Goal: Task Accomplishment & Management: Manage account settings

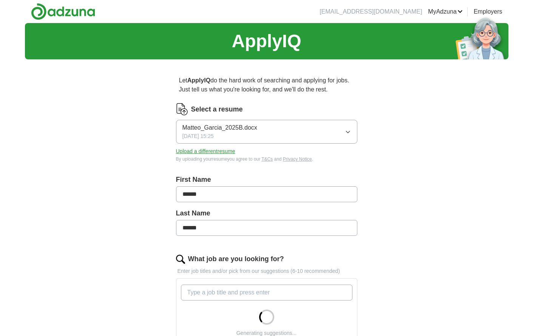
click at [346, 133] on icon "button" at bounding box center [348, 132] width 6 height 6
click at [401, 131] on div "ApplyIQ Let ApplyIQ do the hard work of searching and applying for jobs. Just t…" at bounding box center [267, 278] width 484 height 511
click at [197, 152] on button "Upload a different resume" at bounding box center [205, 151] width 59 height 8
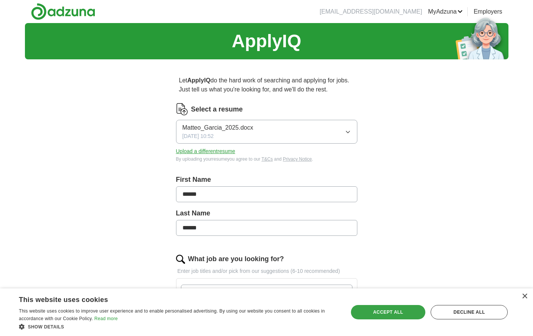
click at [391, 313] on div "Accept all" at bounding box center [388, 312] width 75 height 14
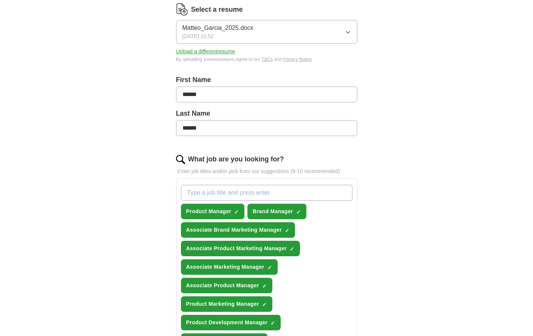
scroll to position [176, 0]
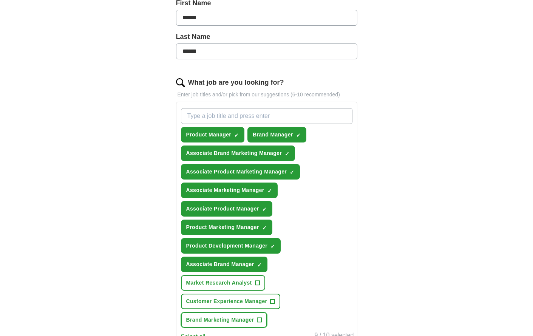
click at [258, 319] on span "+" at bounding box center [259, 320] width 5 height 6
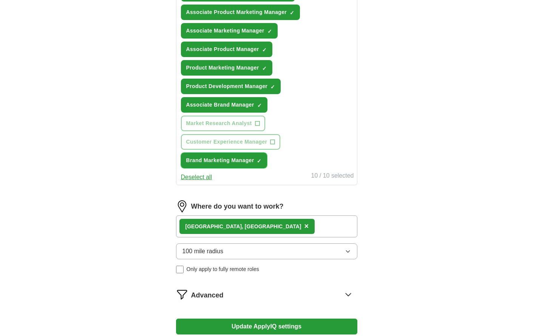
scroll to position [353, 0]
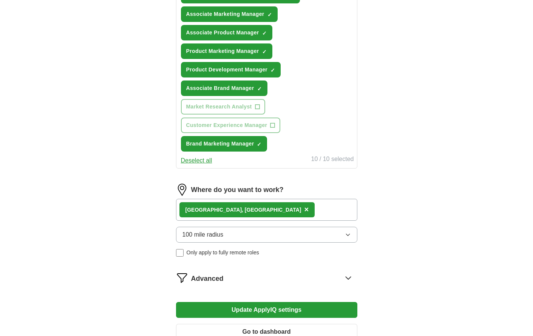
click at [257, 215] on div "Denver, CO ×" at bounding box center [266, 210] width 181 height 22
click at [304, 210] on span "×" at bounding box center [306, 209] width 5 height 8
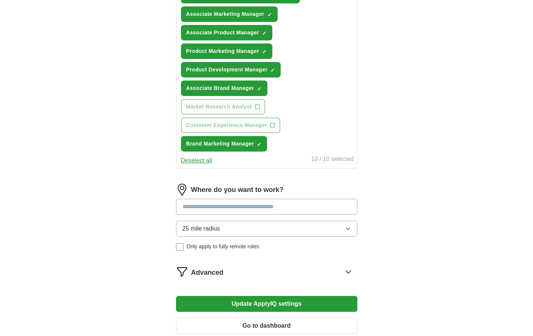
click at [218, 206] on input at bounding box center [266, 207] width 181 height 16
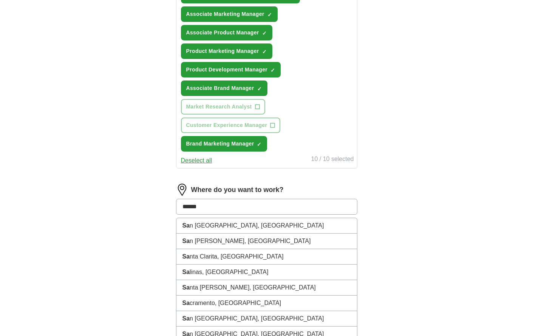
type input "*******"
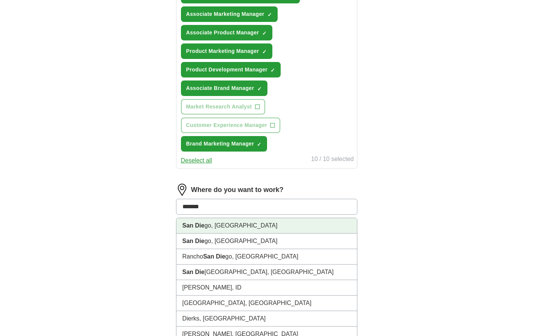
click at [221, 222] on li "San Die go, CA" at bounding box center [266, 225] width 181 height 15
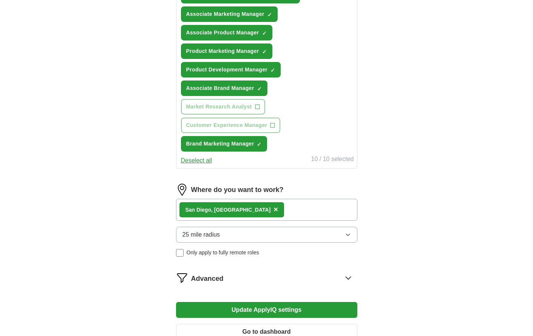
click at [205, 233] on span "25 mile radius" at bounding box center [202, 234] width 38 height 9
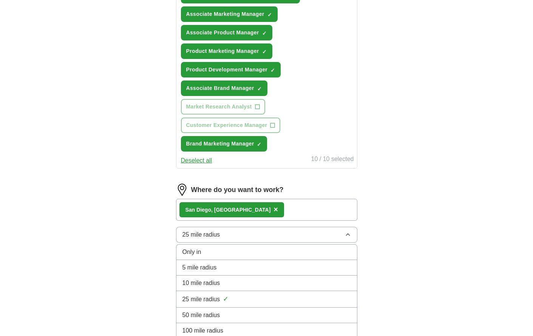
click at [220, 311] on span "50 mile radius" at bounding box center [202, 315] width 38 height 9
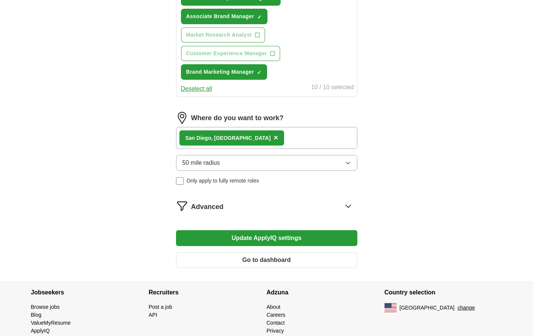
scroll to position [441, 0]
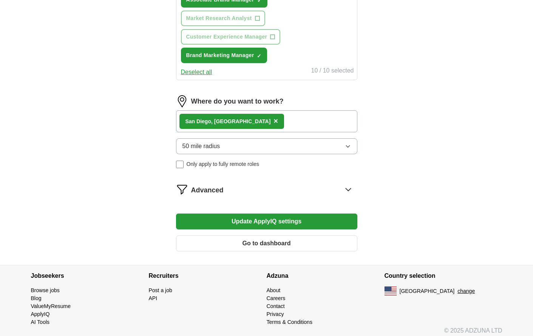
click at [352, 190] on icon at bounding box center [348, 189] width 12 height 12
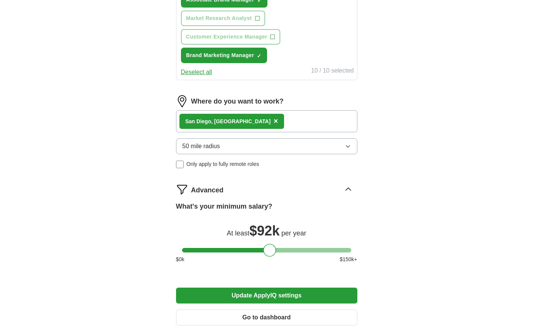
click at [348, 187] on icon at bounding box center [348, 189] width 12 height 12
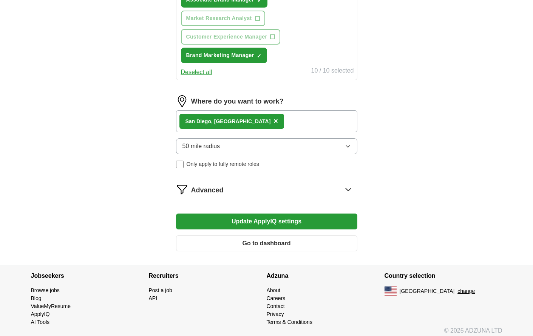
click at [270, 217] on button "Update ApplyIQ settings" at bounding box center [266, 221] width 181 height 16
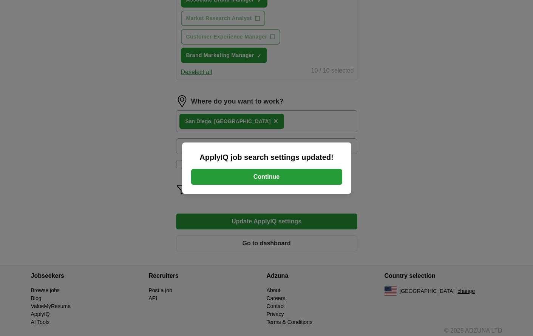
click at [280, 178] on button "Continue" at bounding box center [266, 177] width 151 height 16
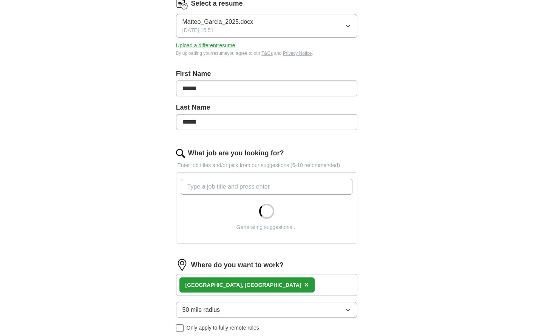
scroll to position [176, 0]
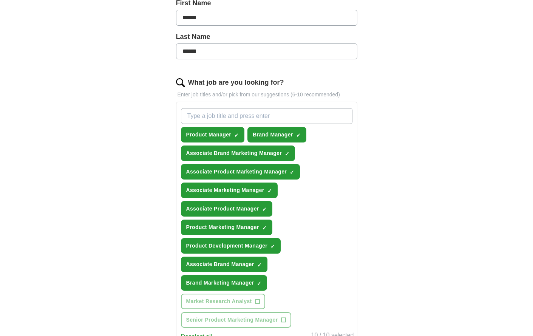
click at [234, 110] on input "What job are you looking for?" at bounding box center [267, 116] width 172 height 16
type input "Marketing Manager"
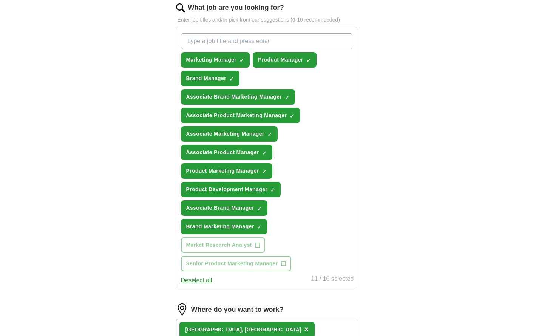
scroll to position [265, 0]
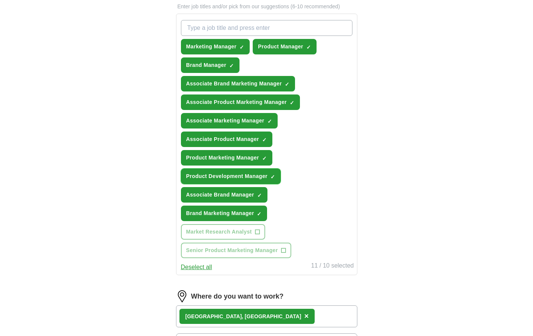
click at [0, 0] on span "×" at bounding box center [0, 0] width 0 height 0
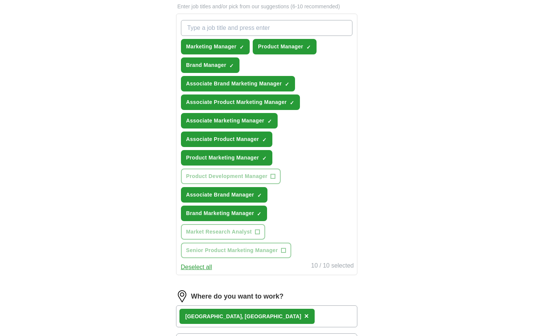
scroll to position [441, 0]
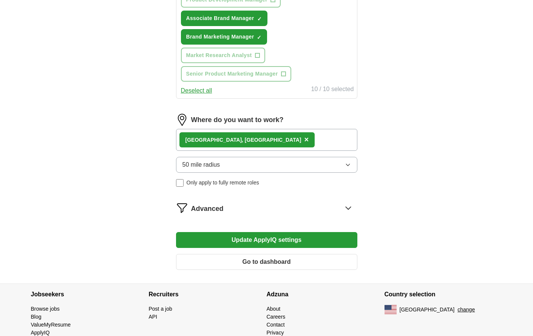
click at [237, 237] on button "Update ApplyIQ settings" at bounding box center [266, 240] width 181 height 16
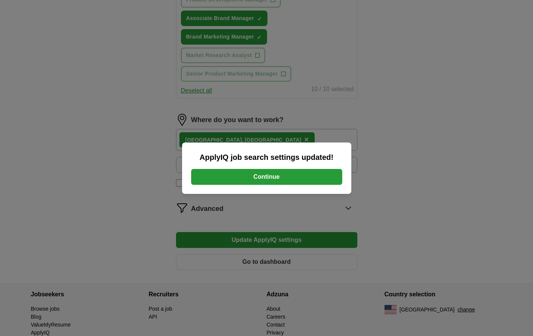
click at [268, 175] on button "Continue" at bounding box center [266, 177] width 151 height 16
